Goal: Navigation & Orientation: Find specific page/section

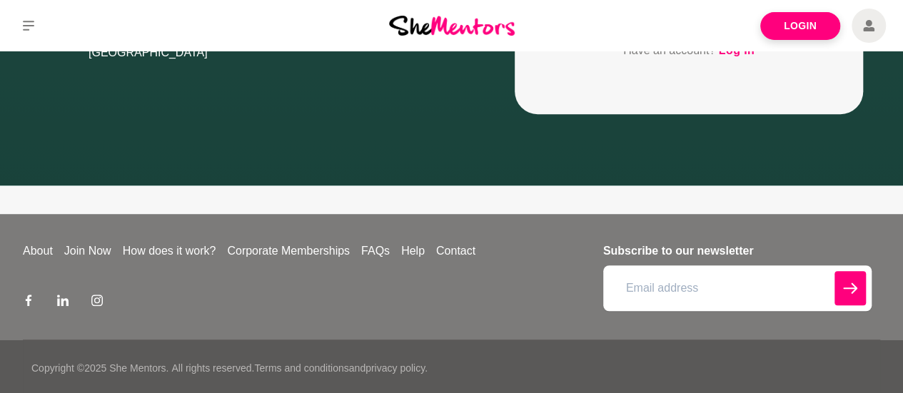
scroll to position [390, 0]
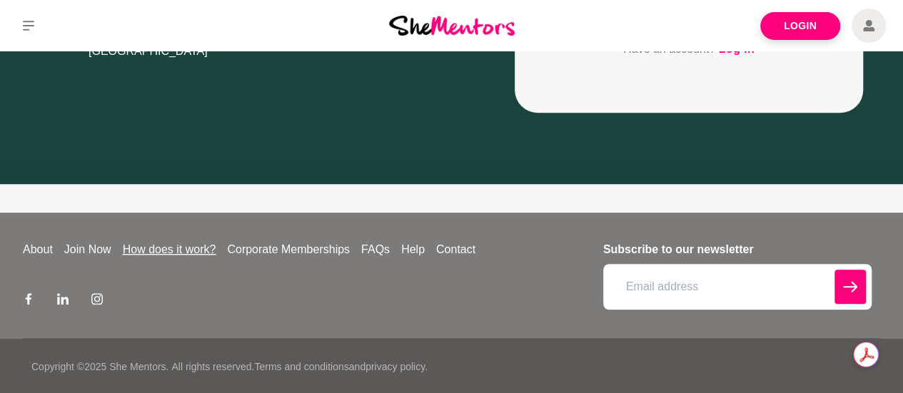
click at [169, 243] on link "How does it work?" at bounding box center [169, 249] width 105 height 17
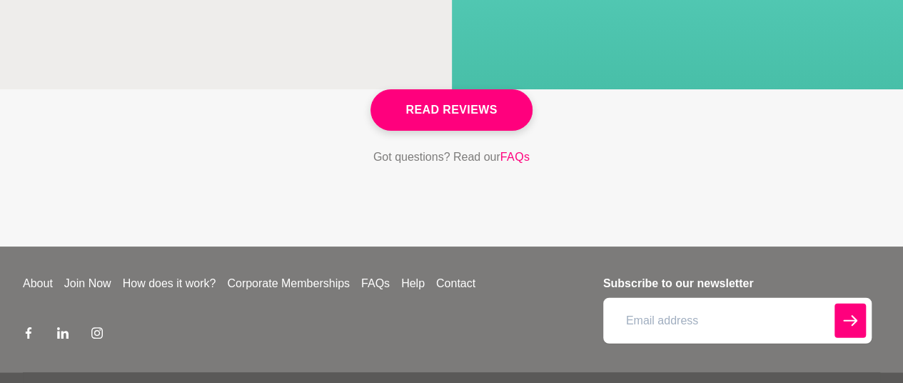
scroll to position [4382, 0]
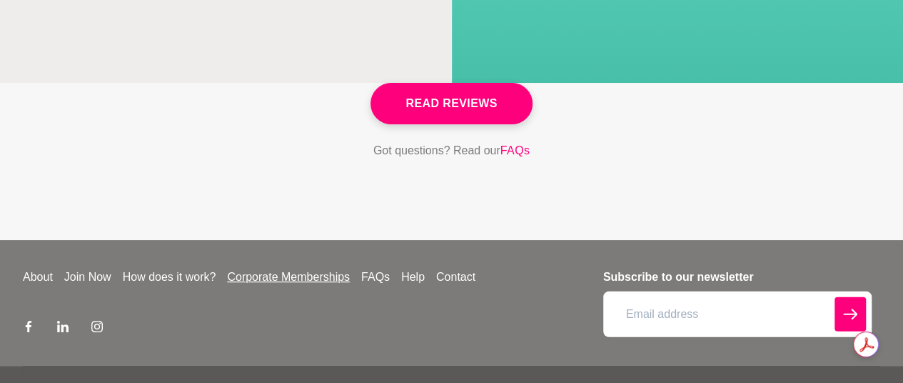
click at [331, 268] on link "Corporate Memberships" at bounding box center [288, 276] width 134 height 17
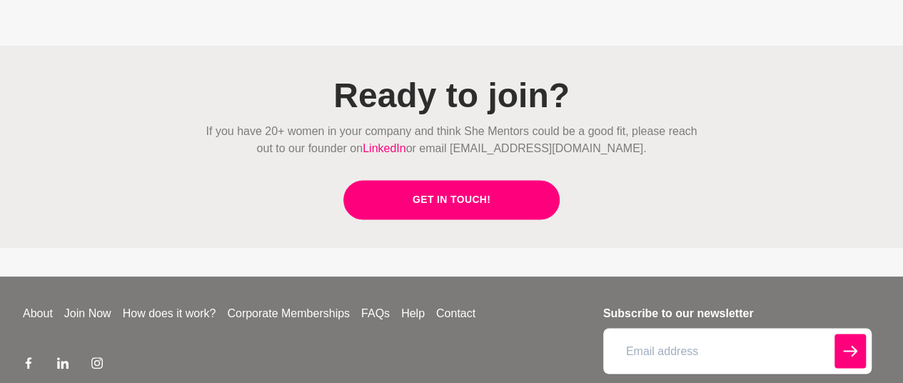
scroll to position [3797, 0]
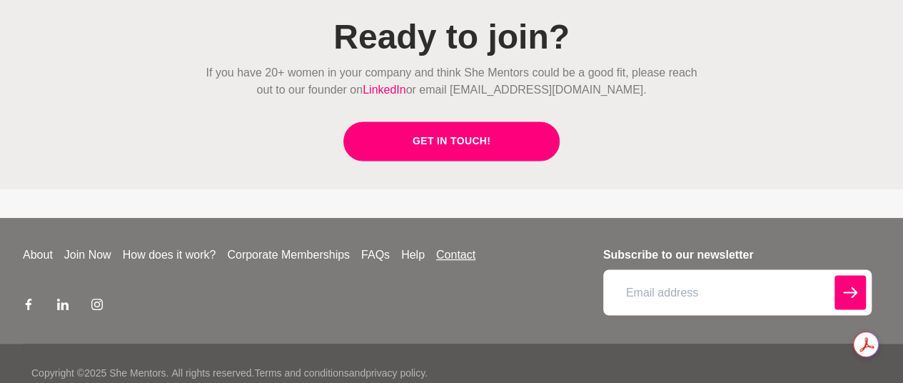
click at [481, 246] on link "Contact" at bounding box center [455, 254] width 51 height 17
